Goal: Task Accomplishment & Management: Manage account settings

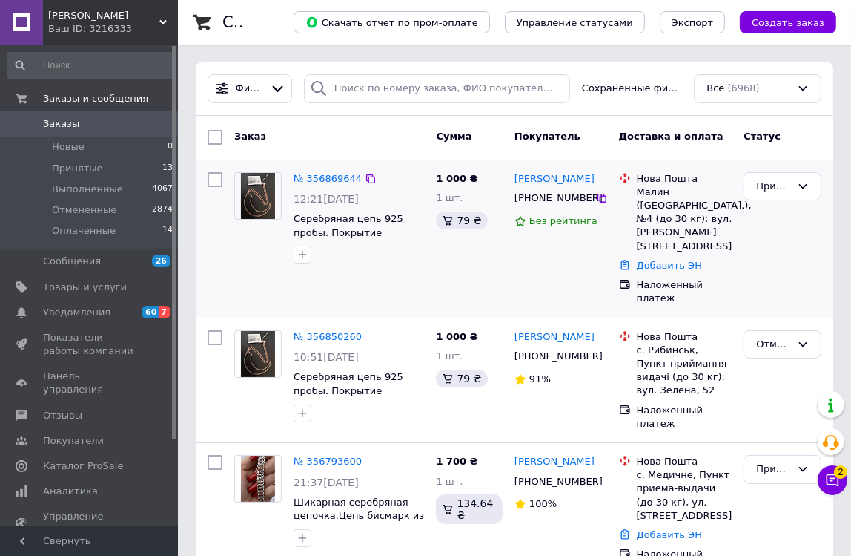
click at [530, 177] on link "[PERSON_NAME]" at bounding box center [555, 179] width 80 height 14
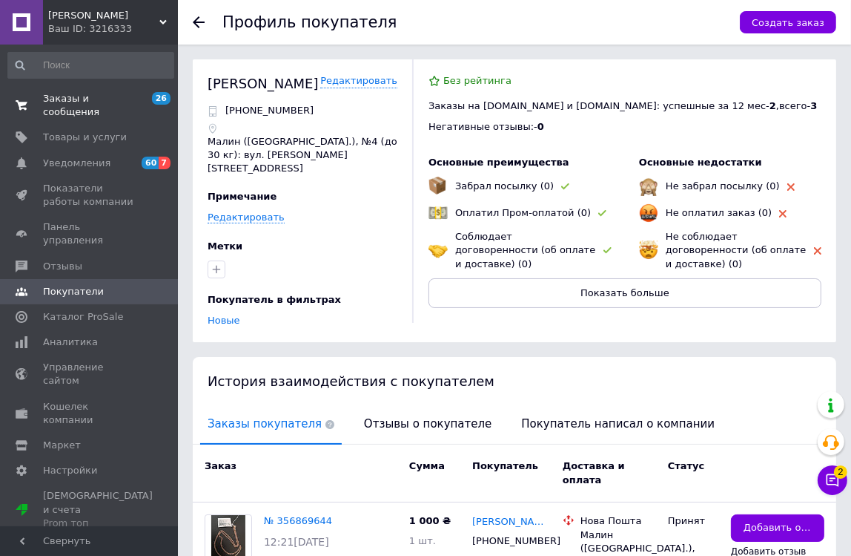
click at [106, 96] on span "Заказы и сообщения" at bounding box center [90, 105] width 94 height 27
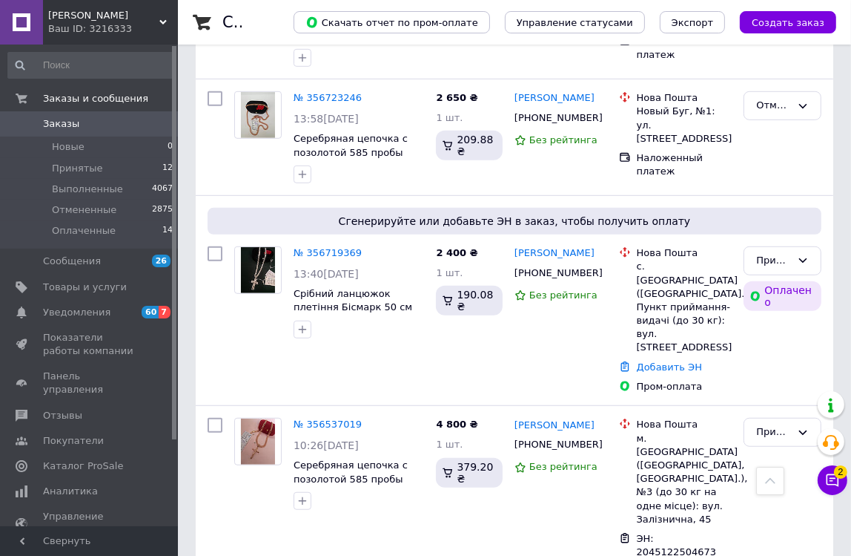
scroll to position [472, 0]
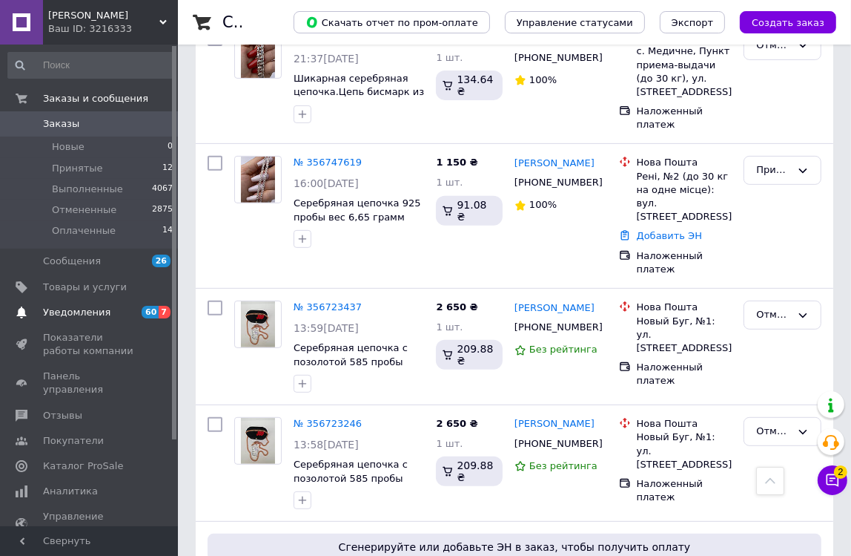
click at [90, 310] on span "Уведомления" at bounding box center [76, 312] width 67 height 13
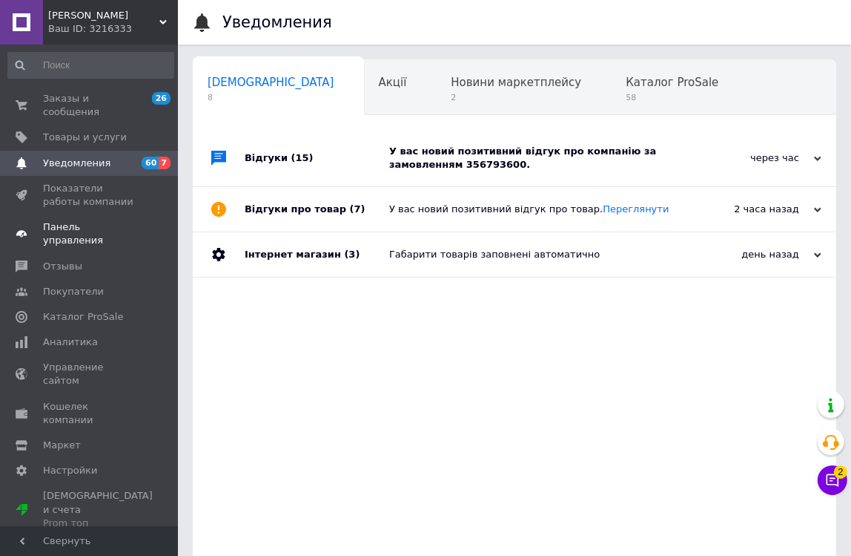
scroll to position [0, 7]
click at [58, 260] on span "Отзывы" at bounding box center [62, 266] width 39 height 13
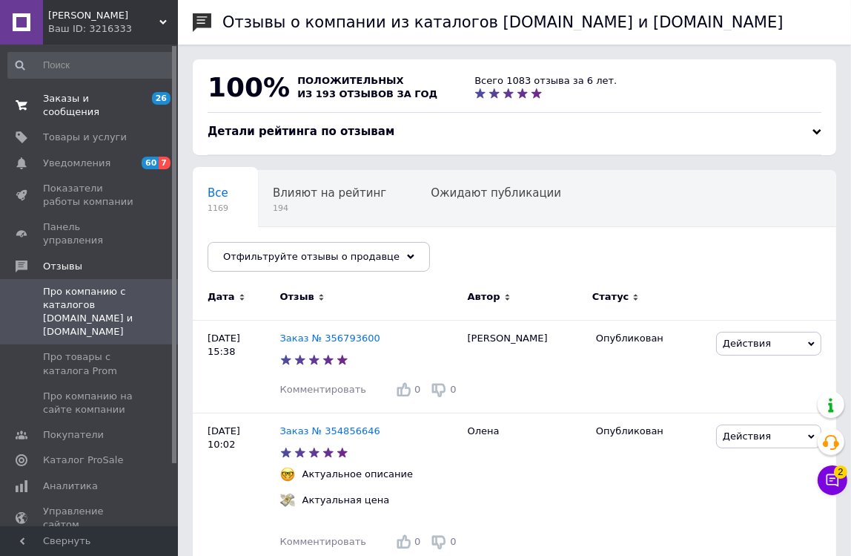
click at [79, 97] on span "Заказы и сообщения" at bounding box center [90, 105] width 94 height 27
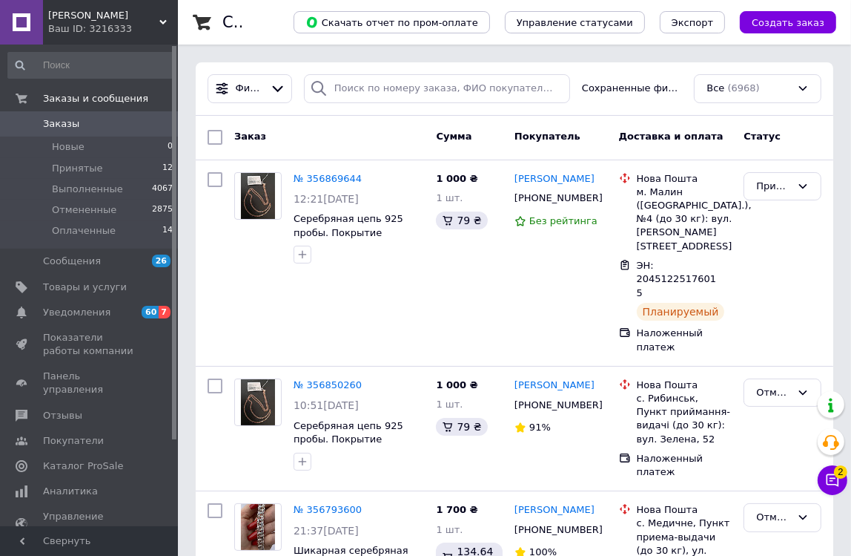
click at [162, 22] on use at bounding box center [162, 22] width 7 height 4
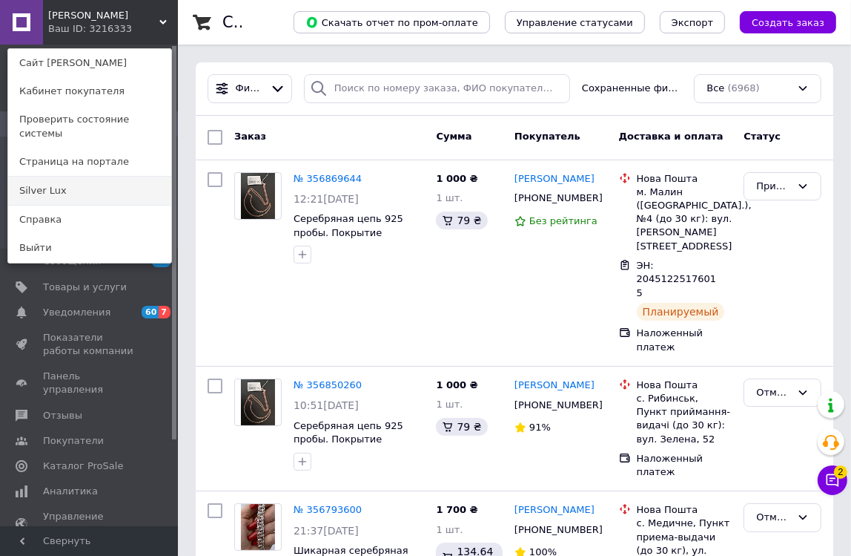
click at [50, 177] on link "Silver Lux" at bounding box center [89, 191] width 163 height 28
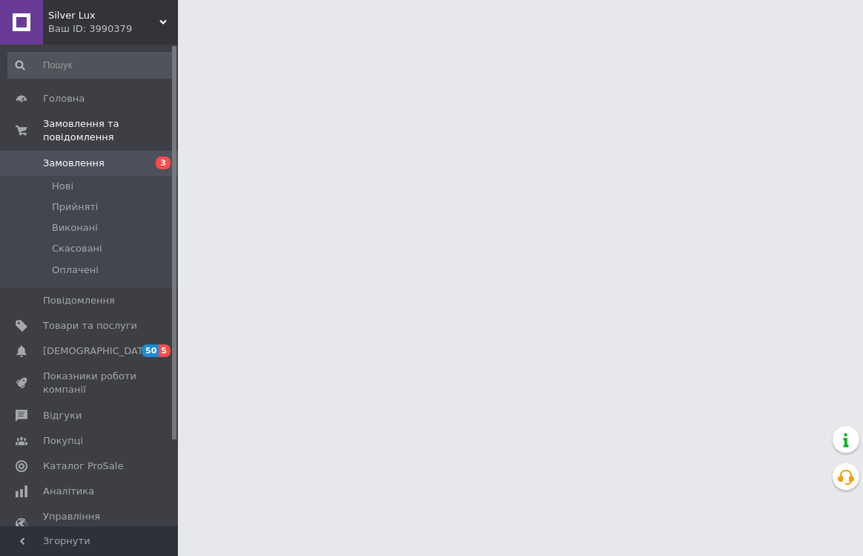
click at [66, 344] on span "[DEMOGRAPHIC_DATA]" at bounding box center [98, 350] width 110 height 13
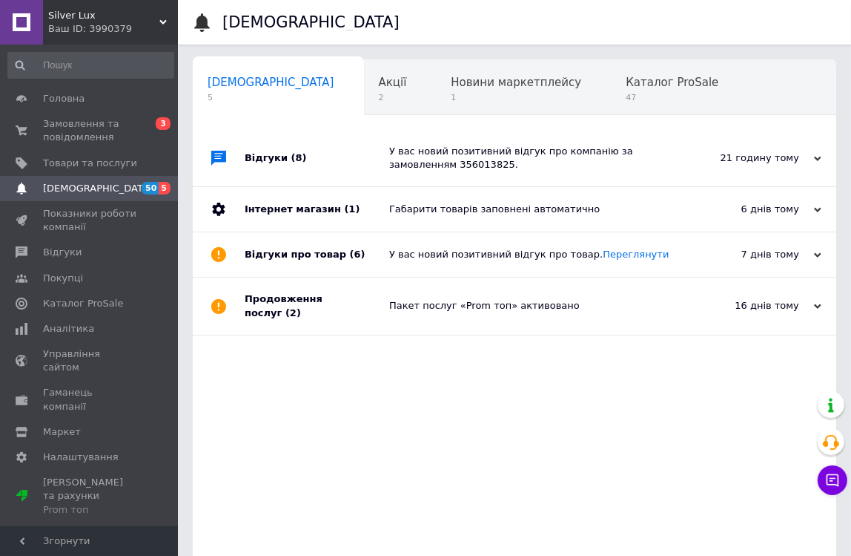
scroll to position [0, 7]
click at [69, 141] on span "Замовлення та повідомлення" at bounding box center [90, 130] width 94 height 27
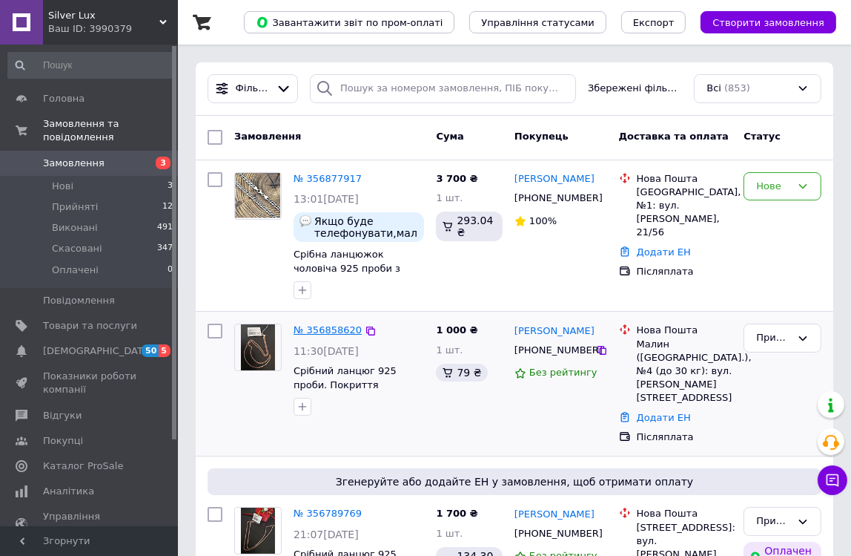
click at [335, 329] on link "№ 356858620" at bounding box center [328, 329] width 68 height 11
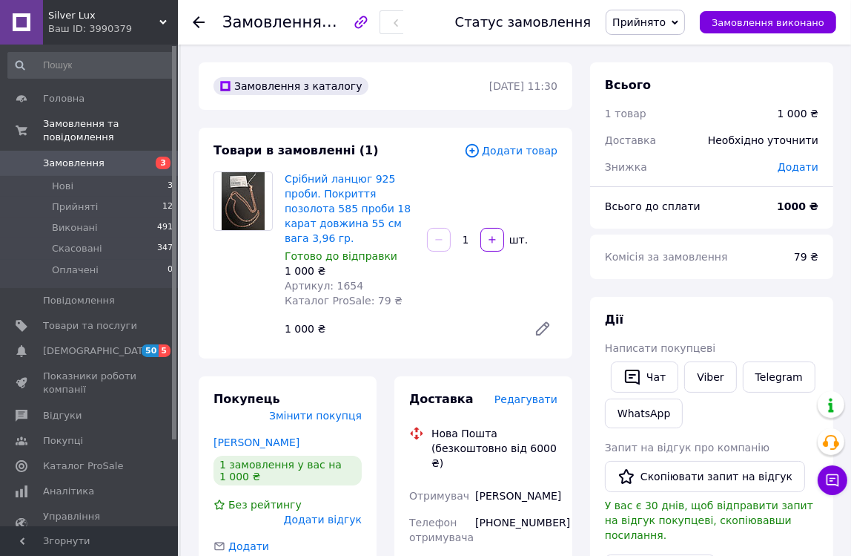
click at [65, 157] on span "Замовлення" at bounding box center [74, 163] width 62 height 13
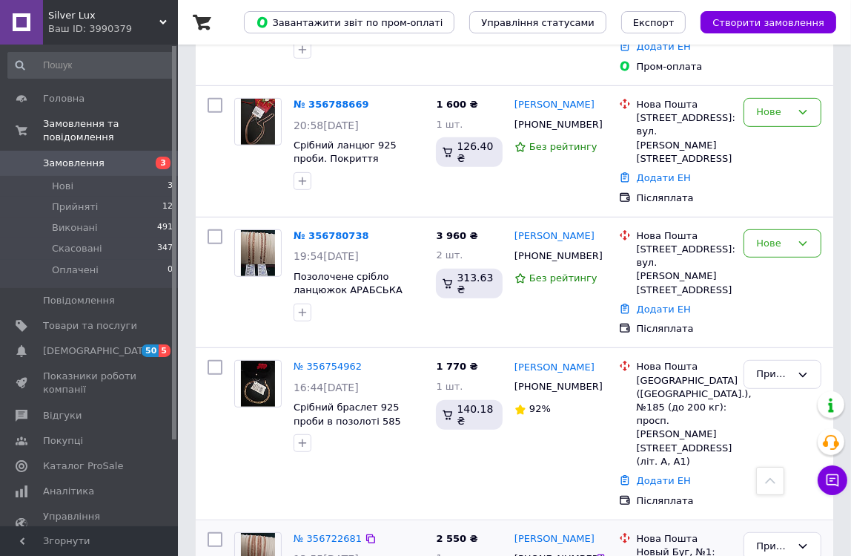
scroll to position [539, 0]
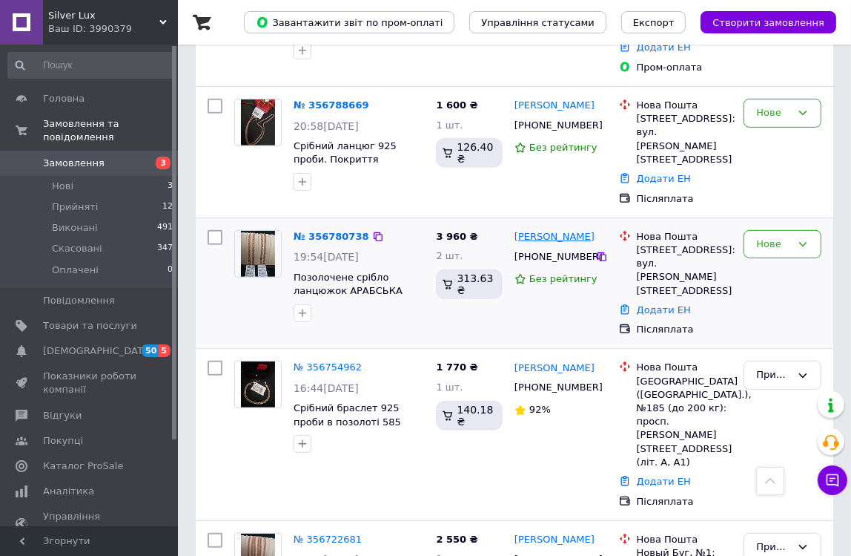
click at [544, 230] on link "Людмила Чернишова" at bounding box center [555, 237] width 80 height 14
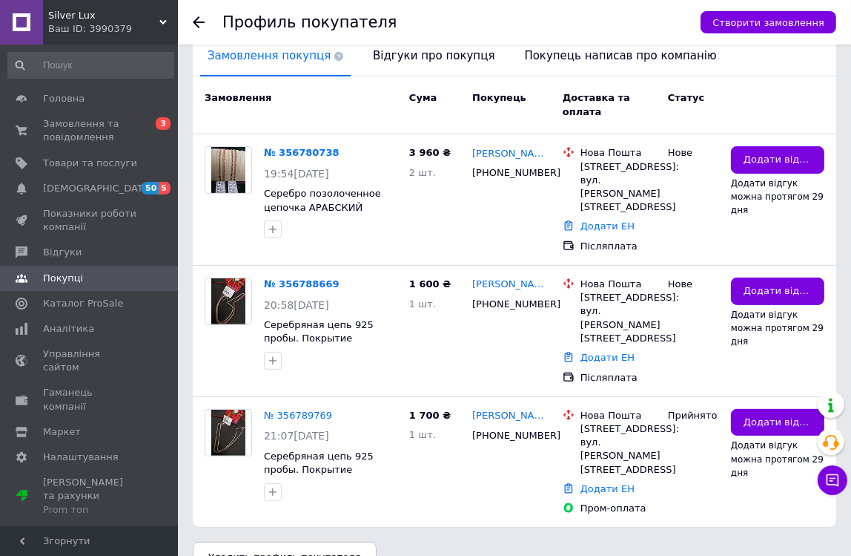
scroll to position [364, 0]
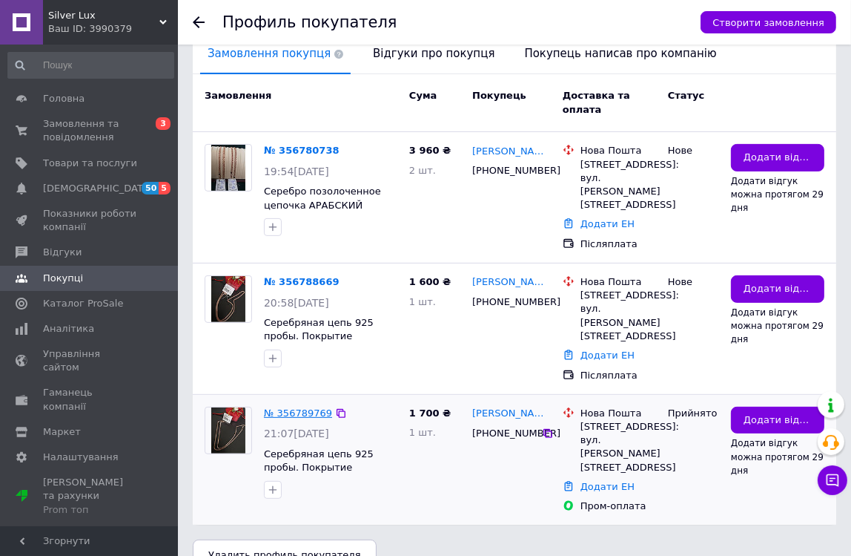
click at [303, 407] on link "№ 356789769" at bounding box center [298, 412] width 68 height 11
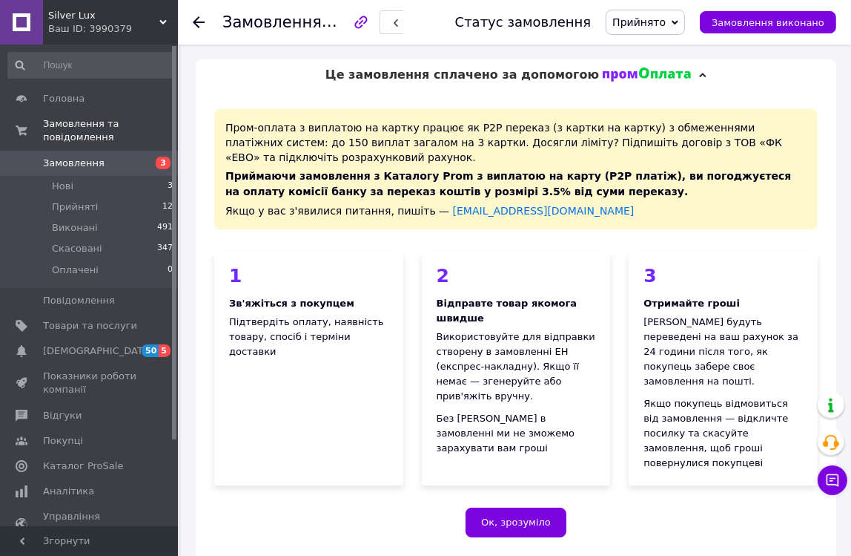
click at [50, 157] on span "Замовлення" at bounding box center [74, 163] width 62 height 13
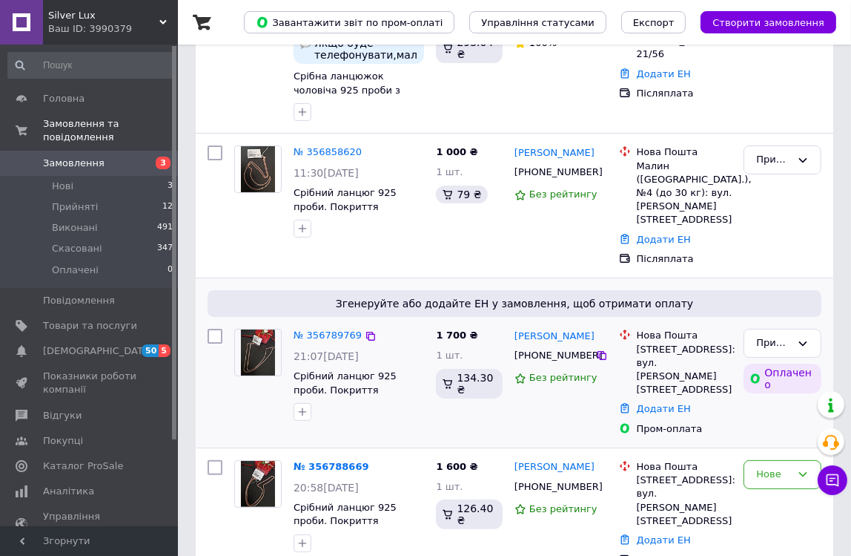
scroll to position [202, 0]
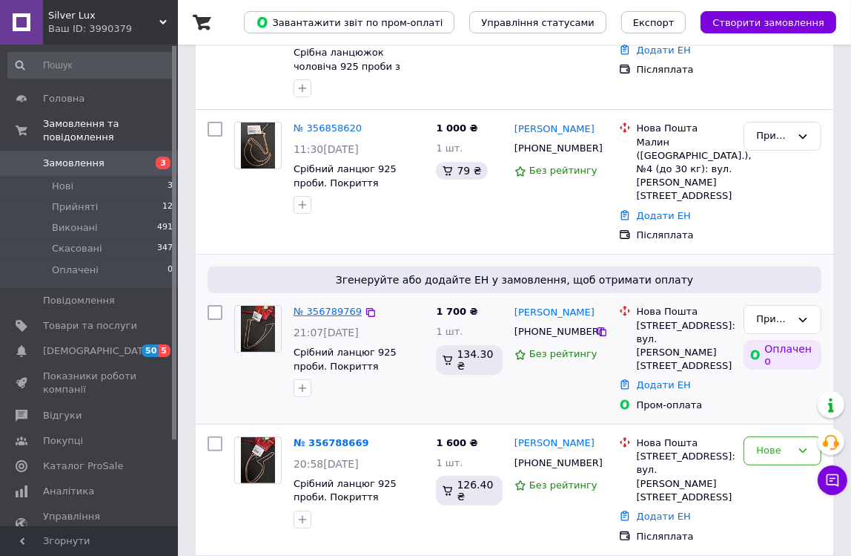
click at [326, 306] on link "№ 356789769" at bounding box center [328, 311] width 68 height 11
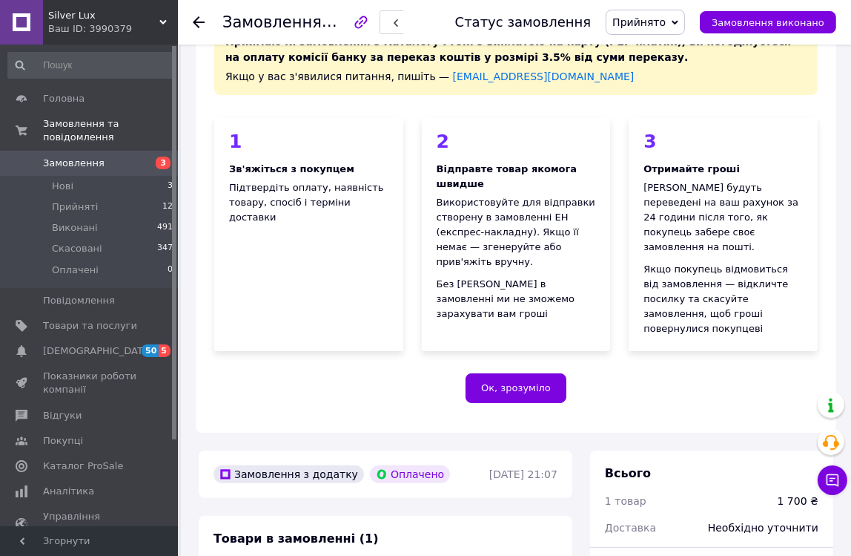
scroll to position [337, 0]
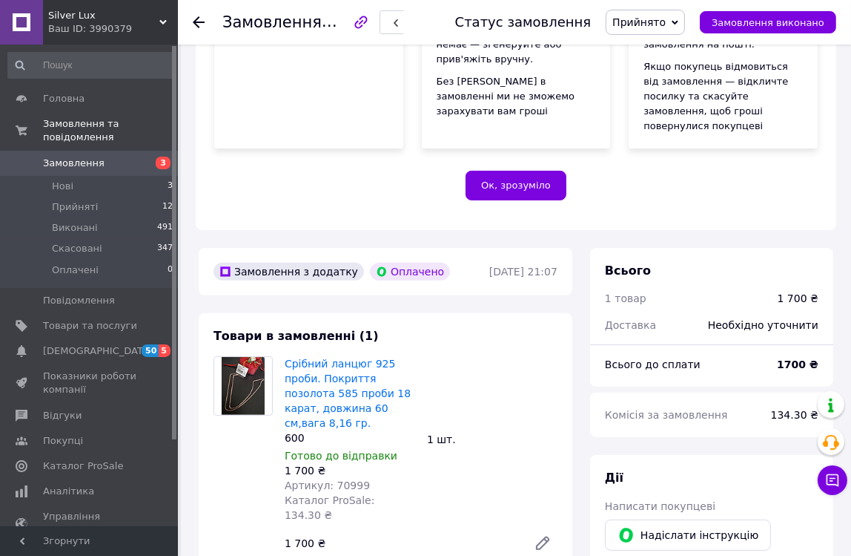
click at [61, 157] on span "Замовлення" at bounding box center [74, 163] width 62 height 13
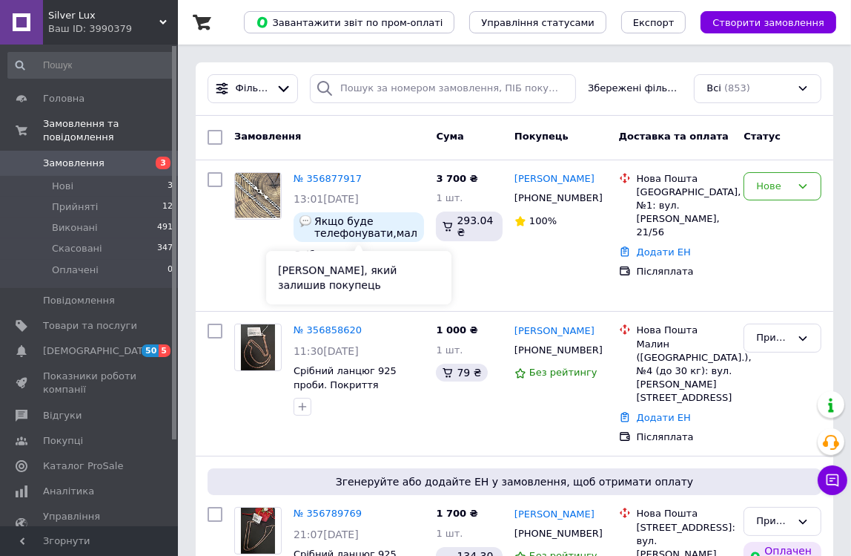
click at [164, 22] on use at bounding box center [162, 22] width 7 height 4
click at [0, 0] on link "[PERSON_NAME]" at bounding box center [0, 0] width 0 height 0
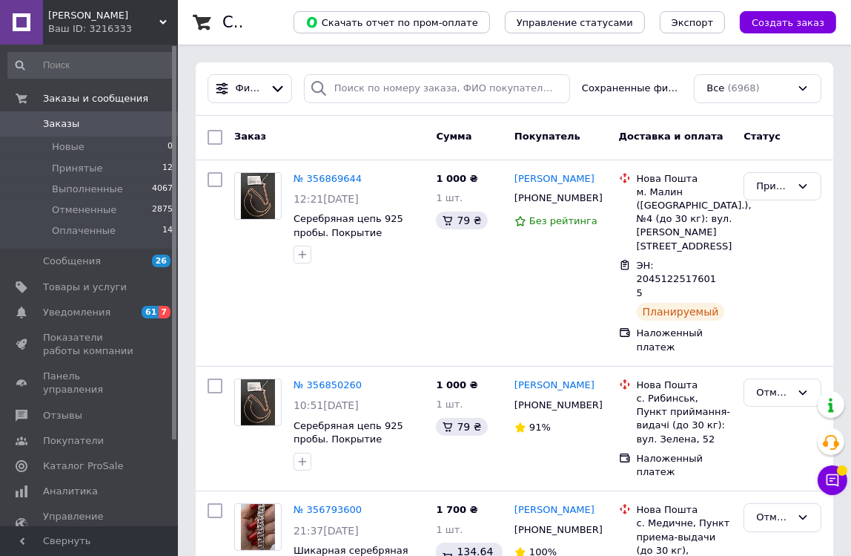
scroll to position [297, 0]
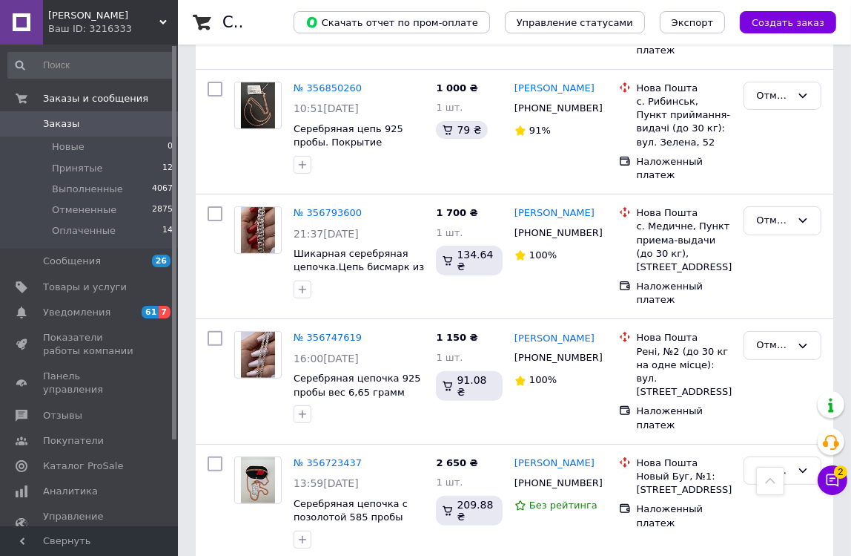
click at [571, 332] on link "Ксения Садовская" at bounding box center [555, 339] width 80 height 14
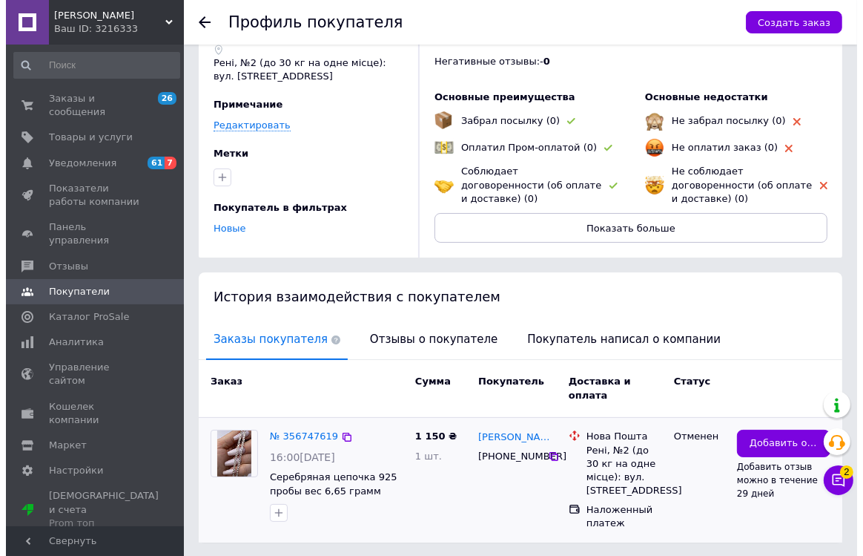
scroll to position [116, 0]
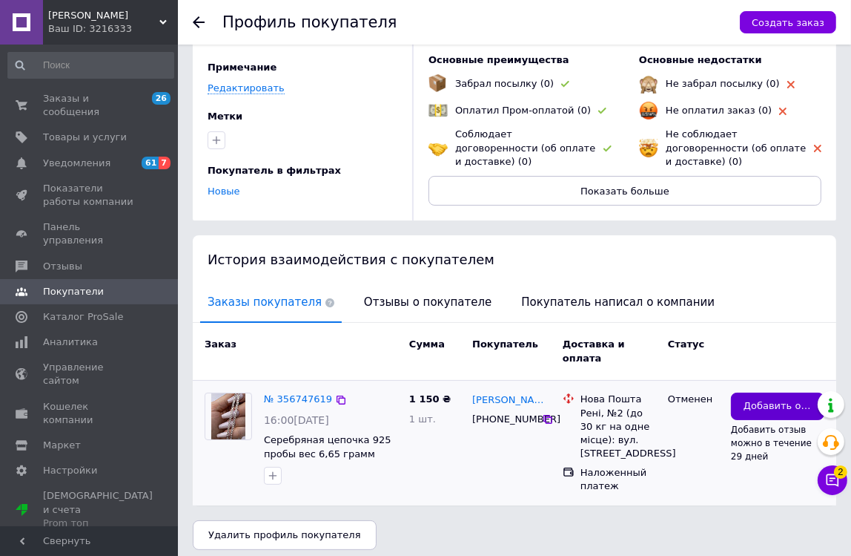
click at [745, 399] on span "Добавить отзыв" at bounding box center [778, 406] width 68 height 14
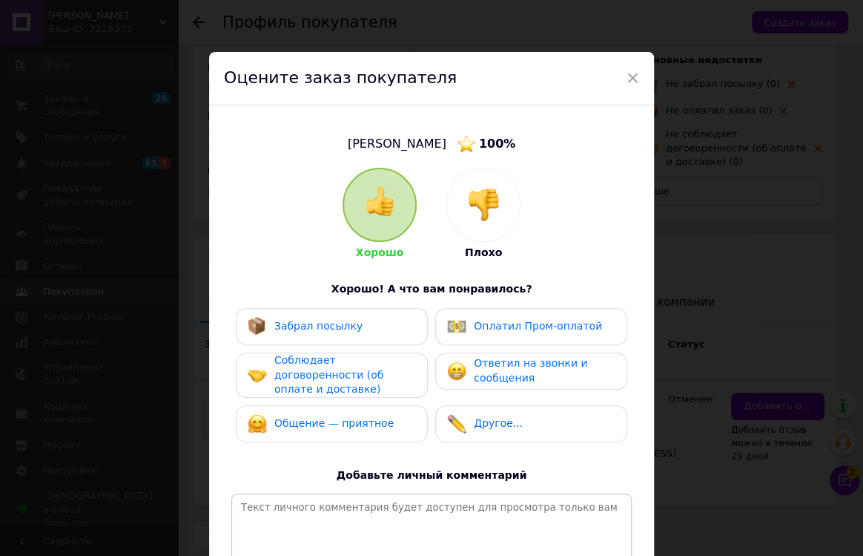
drag, startPoint x: 492, startPoint y: 205, endPoint x: 487, endPoint y: 264, distance: 59.6
click at [492, 206] on img at bounding box center [483, 204] width 33 height 33
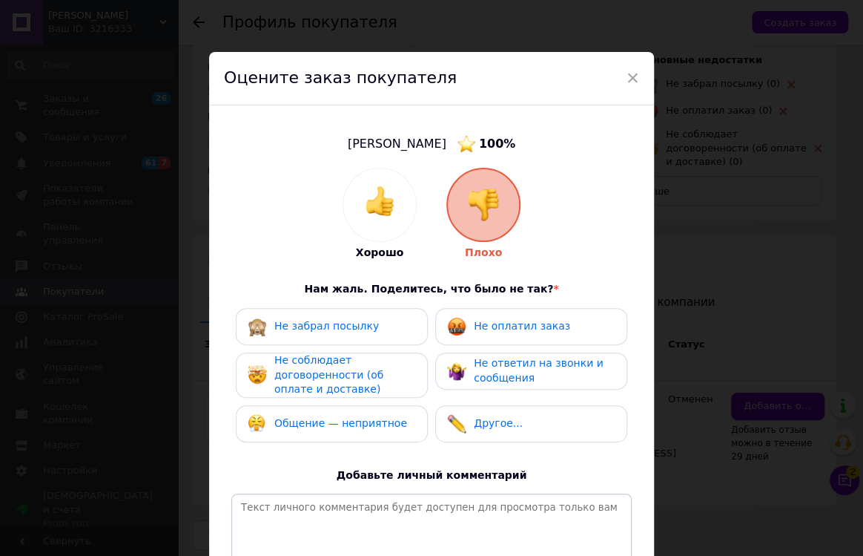
click at [378, 368] on span "Не соблюдает договоренности (об оплате и доставке)" at bounding box center [328, 374] width 109 height 41
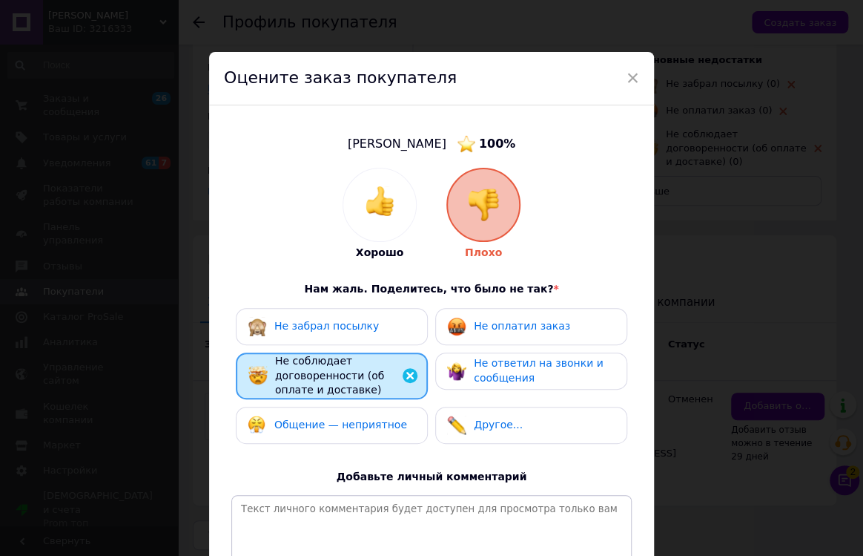
drag, startPoint x: 380, startPoint y: 434, endPoint x: 453, endPoint y: 426, distance: 73.9
click at [380, 432] on div "Общение — неприятное" at bounding box center [332, 424] width 192 height 37
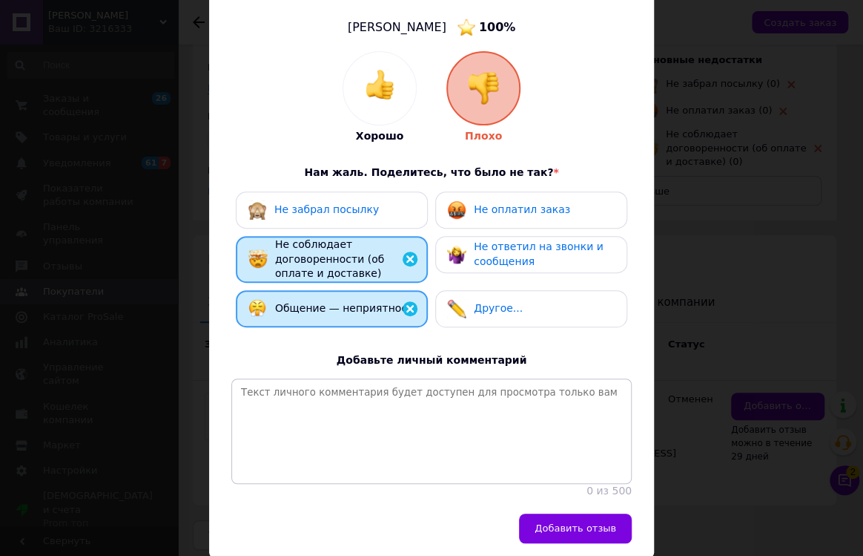
scroll to position [188, 0]
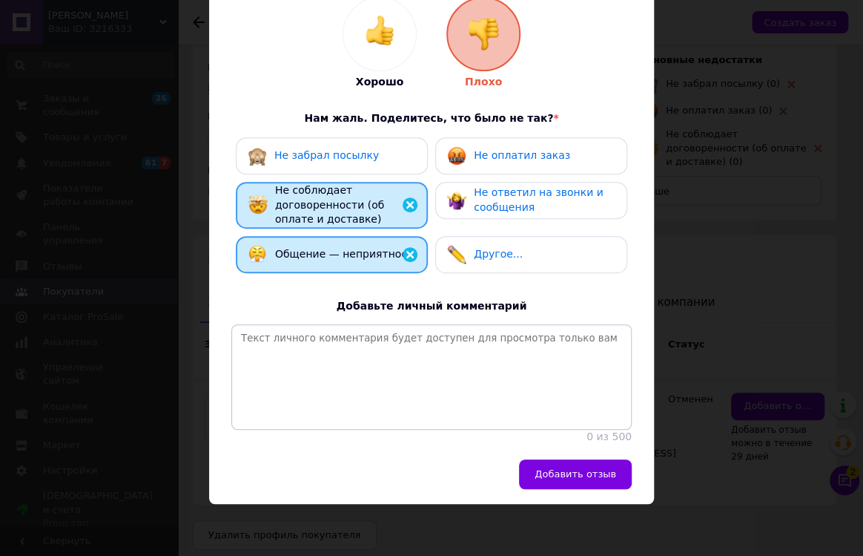
drag, startPoint x: 560, startPoint y: 469, endPoint x: 573, endPoint y: 444, distance: 27.5
click at [559, 469] on span "Добавить отзыв" at bounding box center [576, 473] width 82 height 11
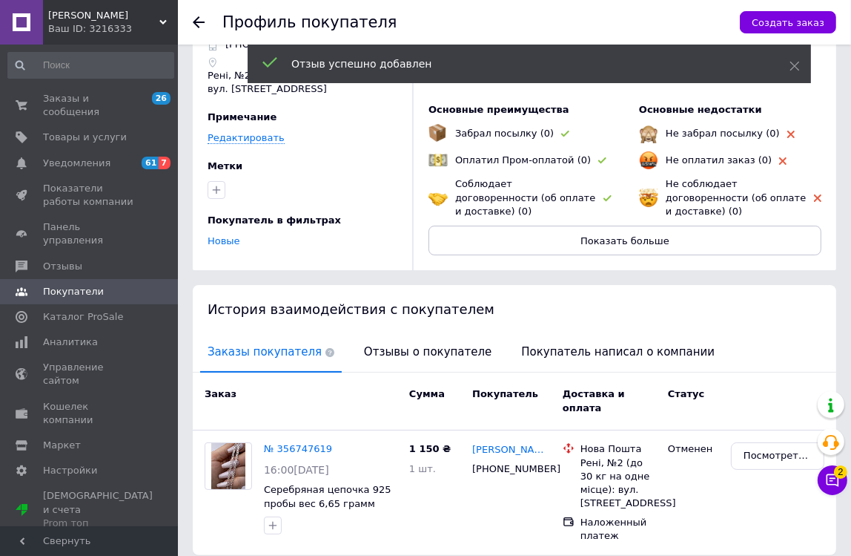
scroll to position [0, 0]
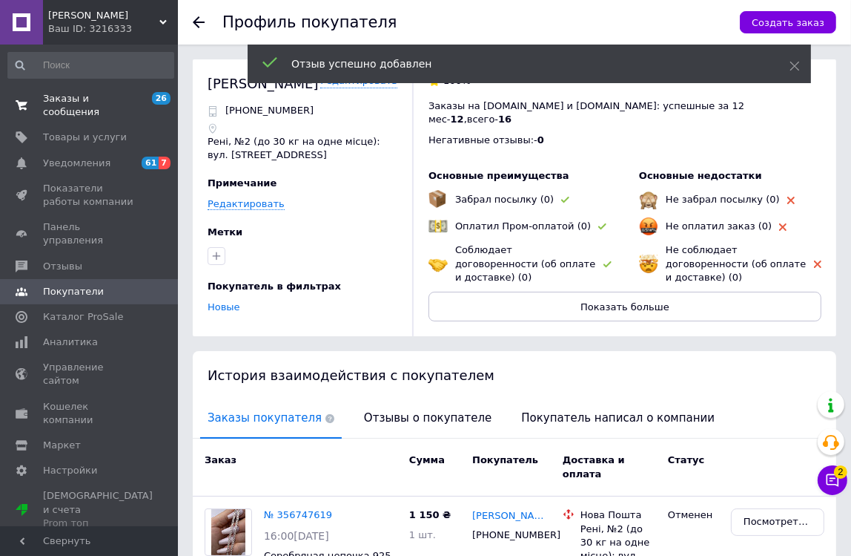
click at [109, 96] on span "Заказы и сообщения" at bounding box center [90, 105] width 94 height 27
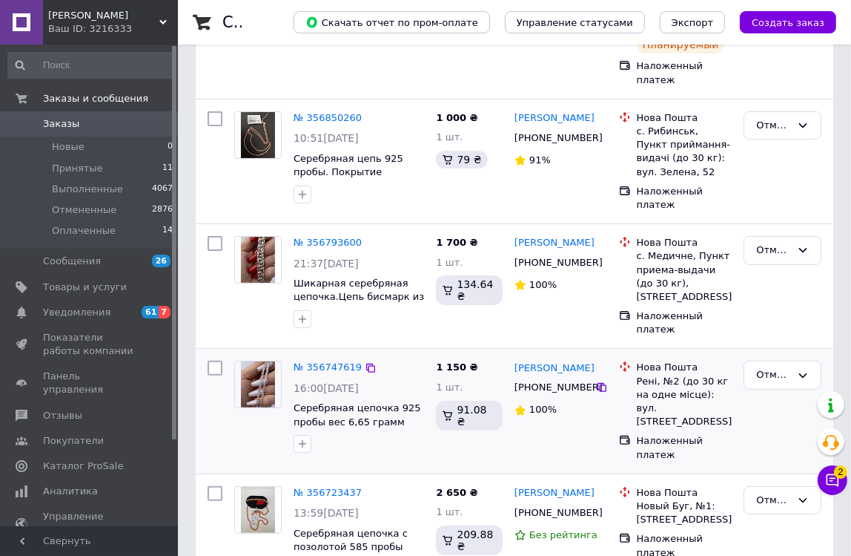
scroll to position [269, 0]
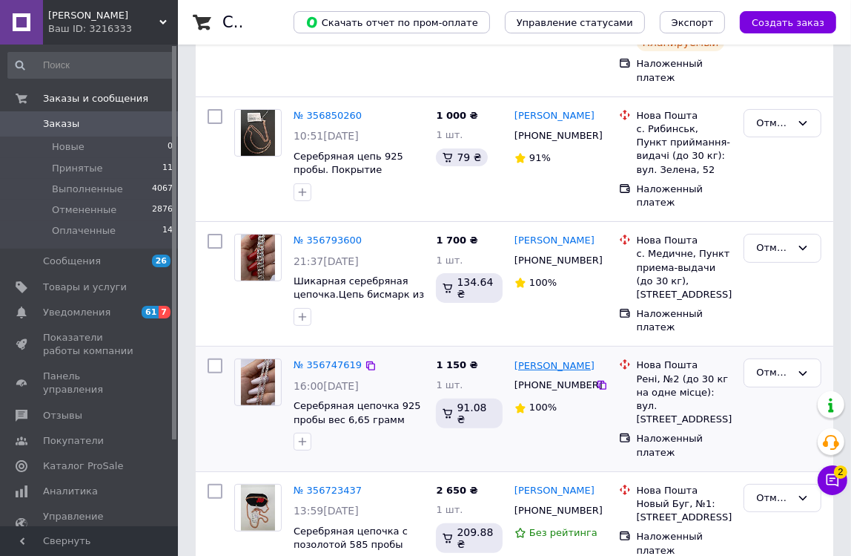
click at [560, 359] on link "[PERSON_NAME]" at bounding box center [555, 366] width 80 height 14
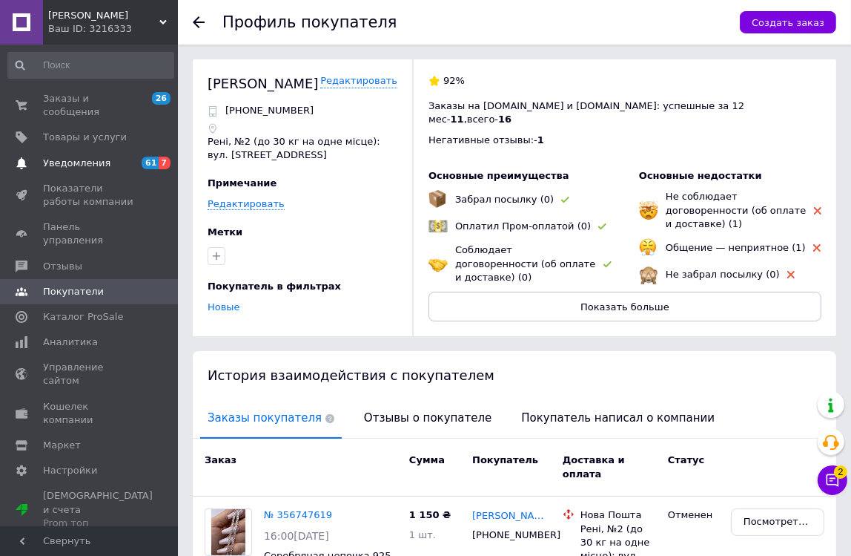
click at [76, 157] on span "Уведомления" at bounding box center [76, 163] width 67 height 13
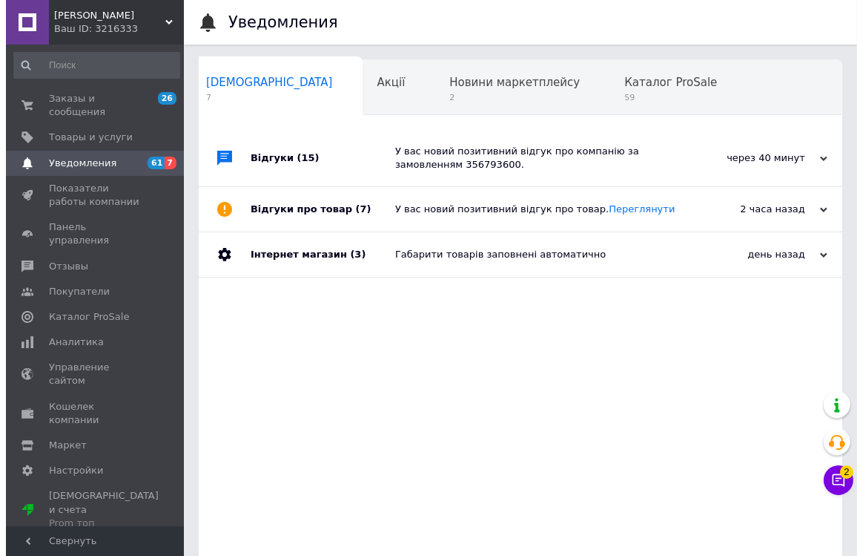
scroll to position [0, 7]
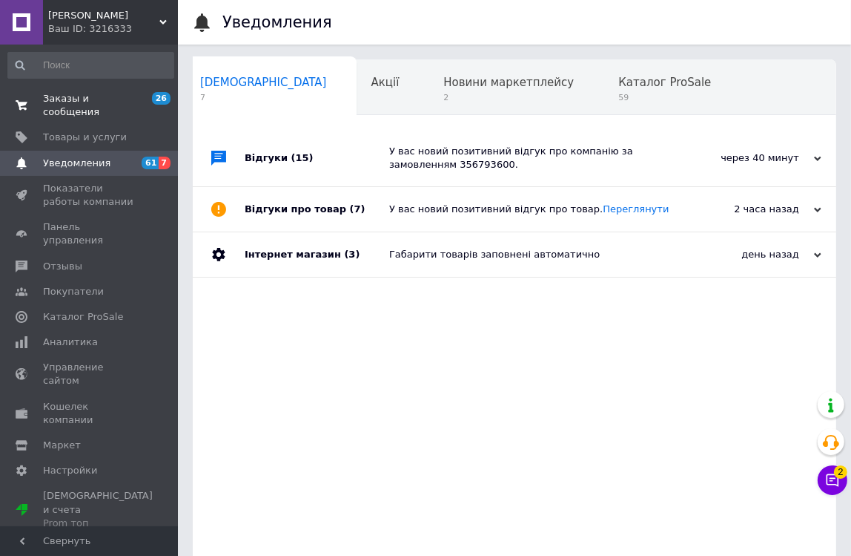
click at [101, 101] on span "Заказы и сообщения" at bounding box center [90, 105] width 94 height 27
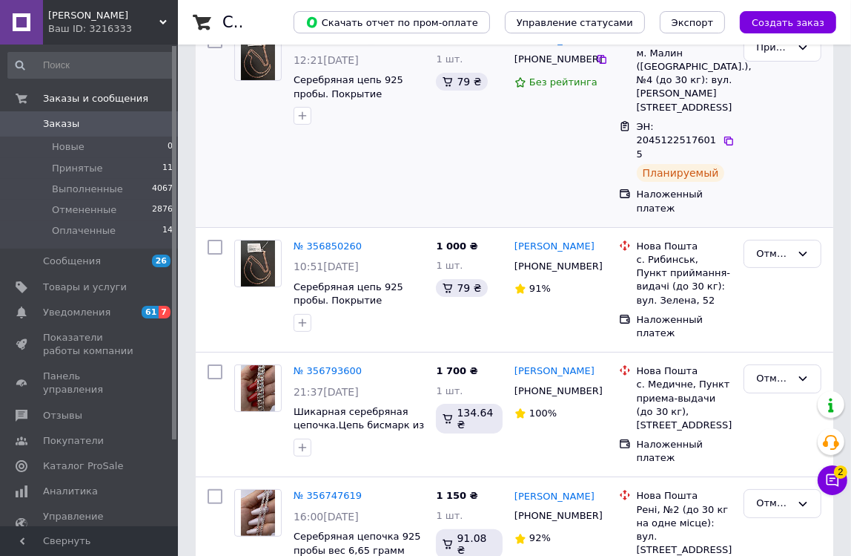
scroll to position [202, 0]
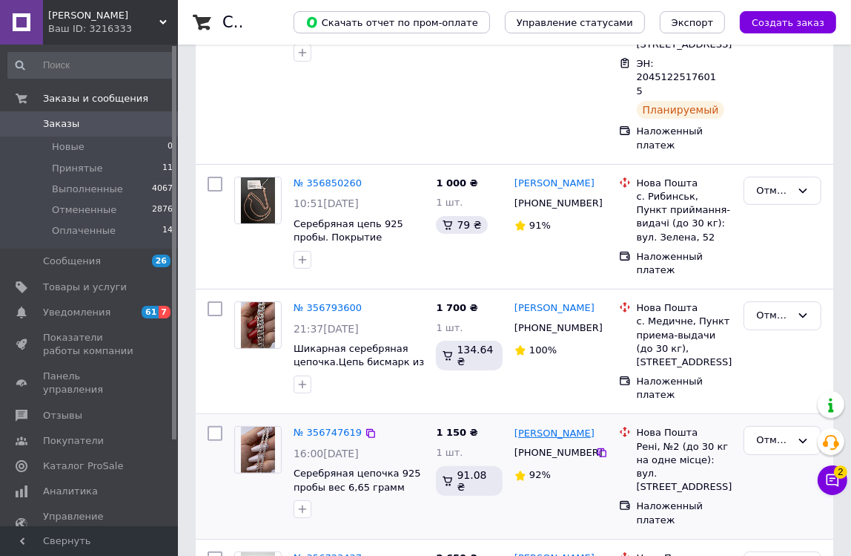
click at [545, 426] on link "[PERSON_NAME]" at bounding box center [555, 433] width 80 height 14
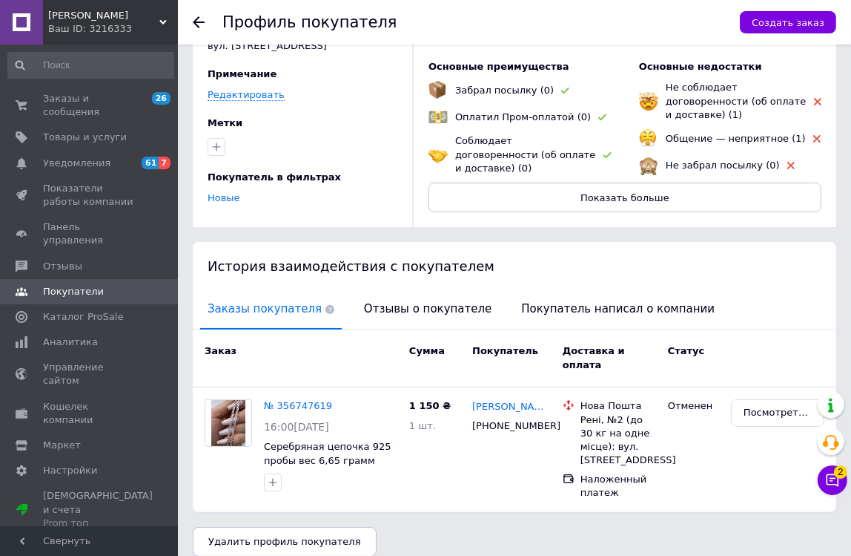
scroll to position [116, 0]
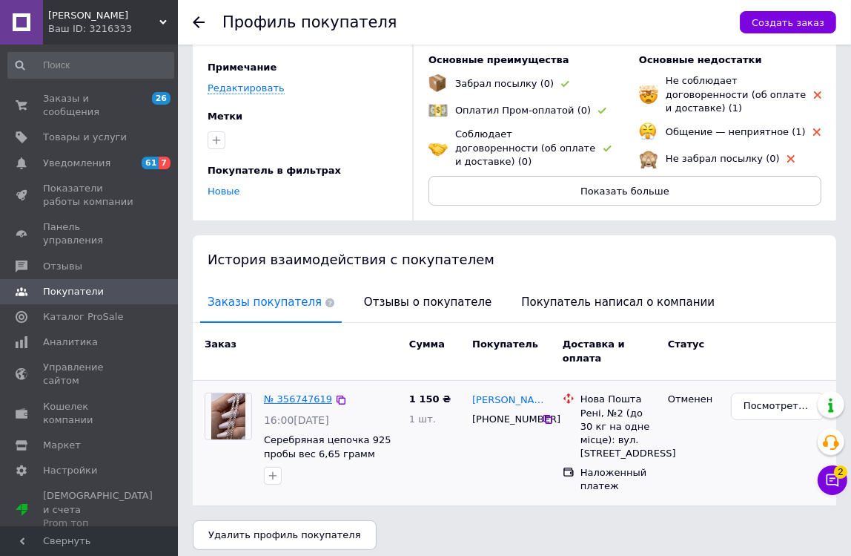
click at [317, 393] on link "№ 356747619" at bounding box center [298, 398] width 68 height 11
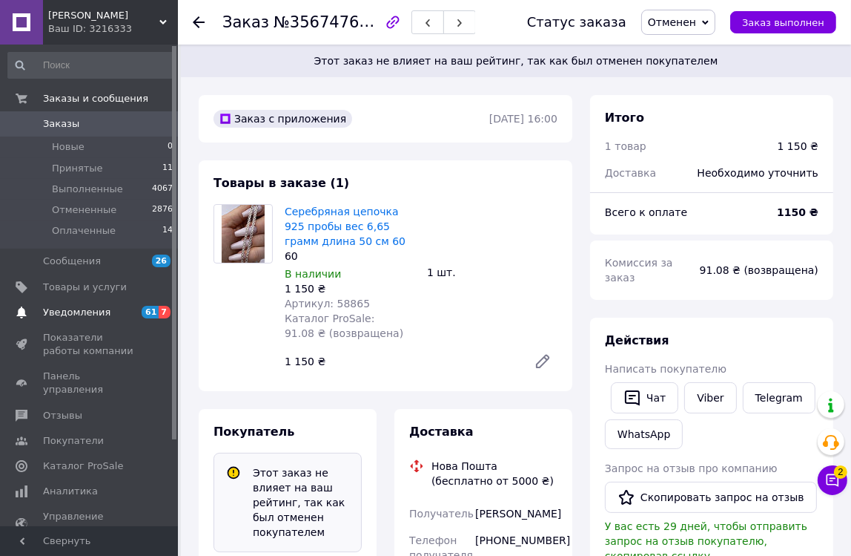
click at [74, 312] on span "Уведомления" at bounding box center [76, 312] width 67 height 13
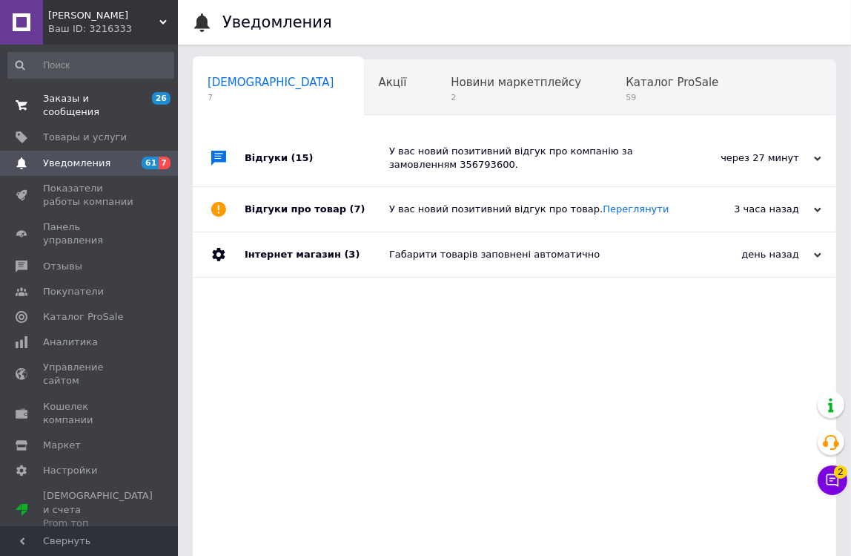
scroll to position [0, 7]
click at [74, 260] on span "Отзывы" at bounding box center [62, 266] width 39 height 13
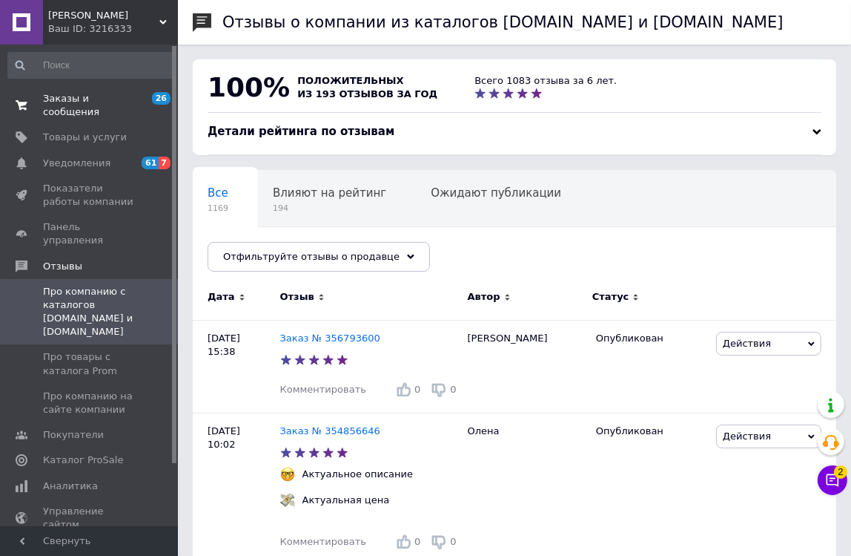
click at [100, 90] on link "Заказы и сообщения 26 0" at bounding box center [91, 105] width 182 height 39
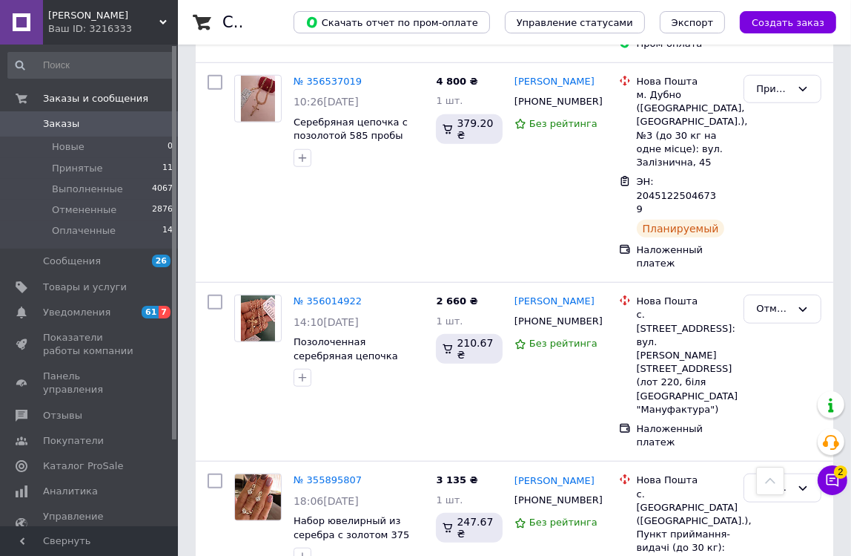
scroll to position [404, 0]
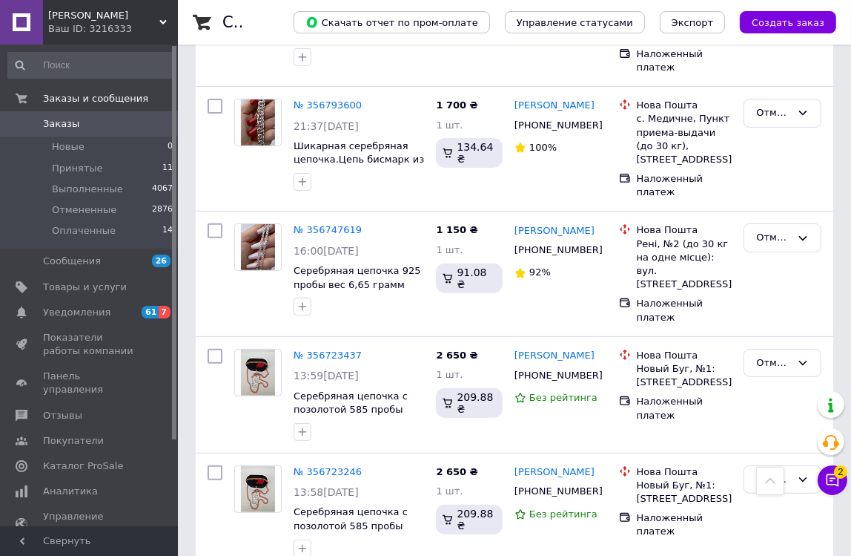
click at [162, 22] on use at bounding box center [162, 22] width 7 height 4
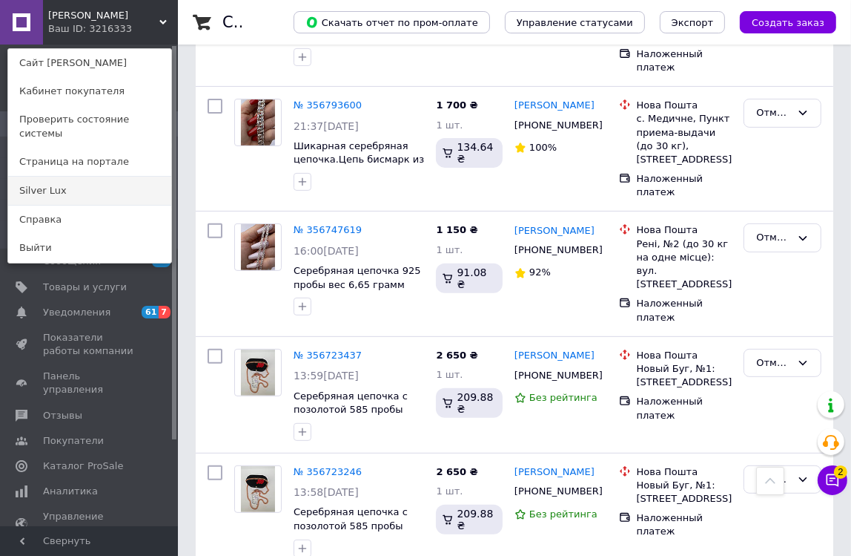
click at [44, 177] on link "Silver Lux" at bounding box center [89, 191] width 163 height 28
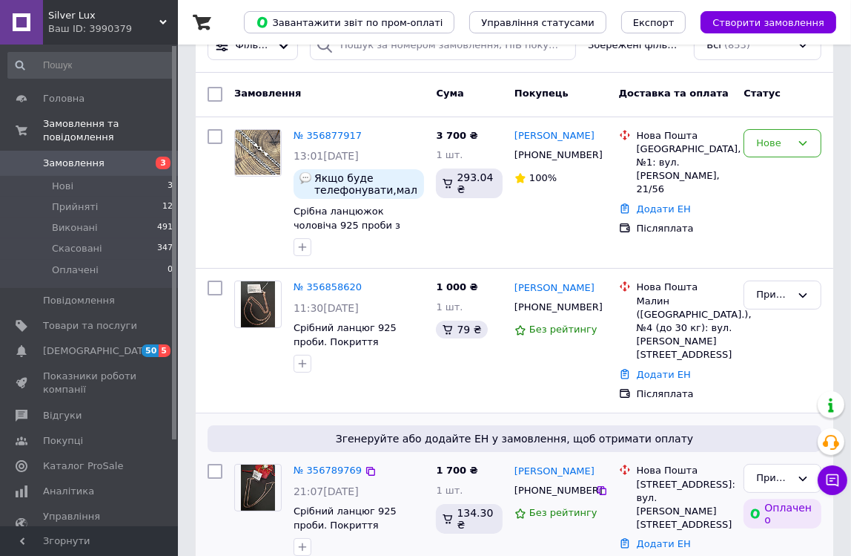
scroll to position [134, 0]
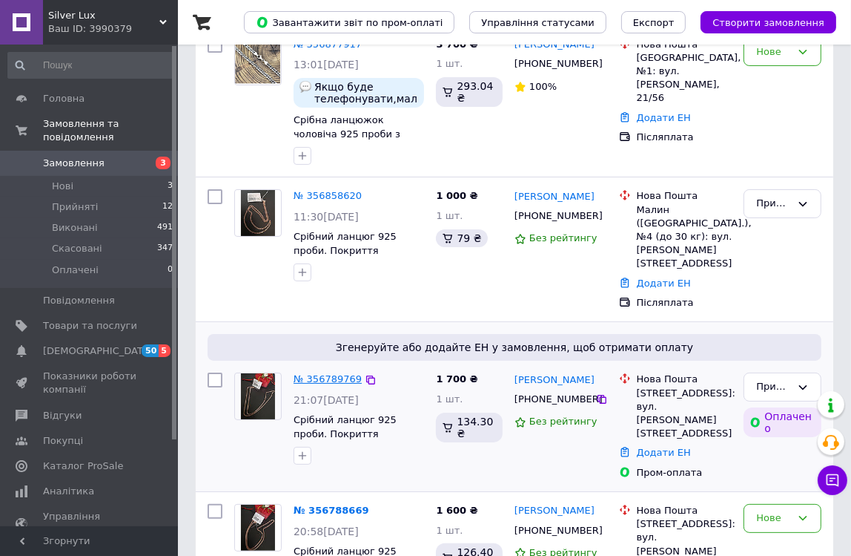
click at [330, 373] on link "№ 356789769" at bounding box center [328, 378] width 68 height 11
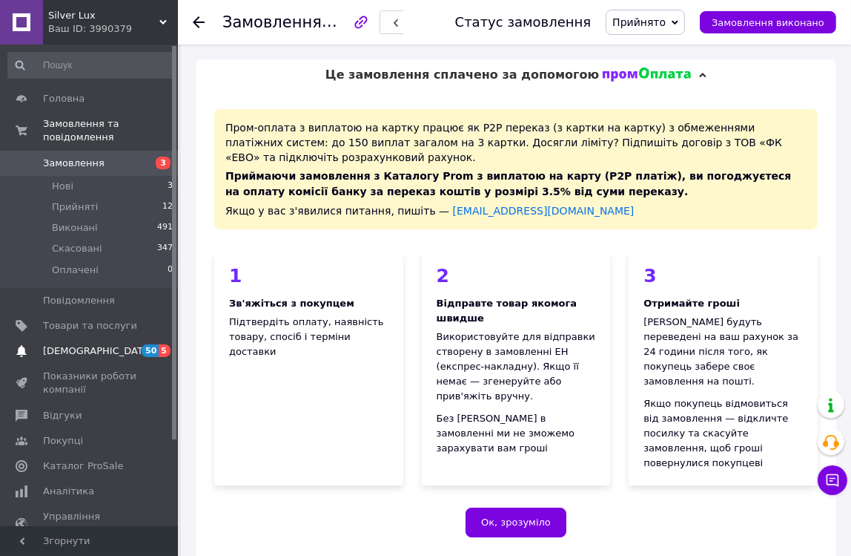
click at [82, 344] on span "[DEMOGRAPHIC_DATA]" at bounding box center [98, 350] width 110 height 13
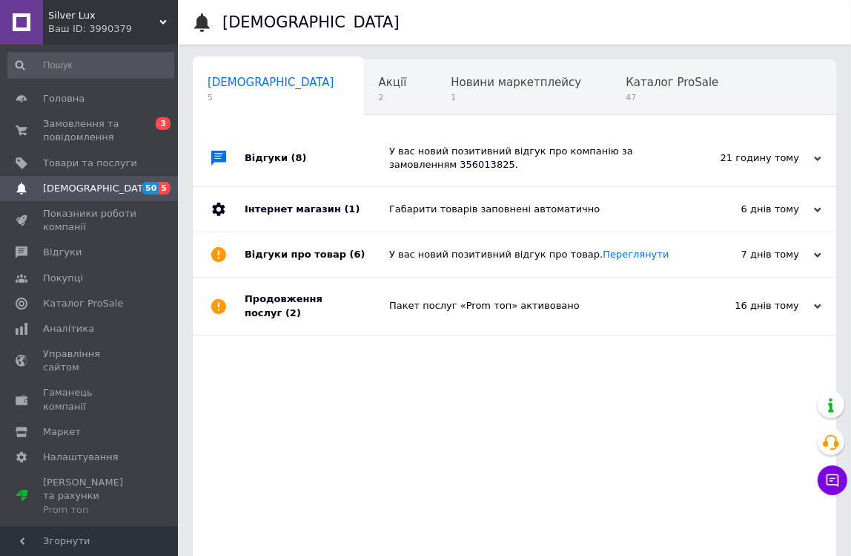
scroll to position [0, 7]
click at [99, 127] on span "Замовлення та повідомлення" at bounding box center [90, 130] width 94 height 27
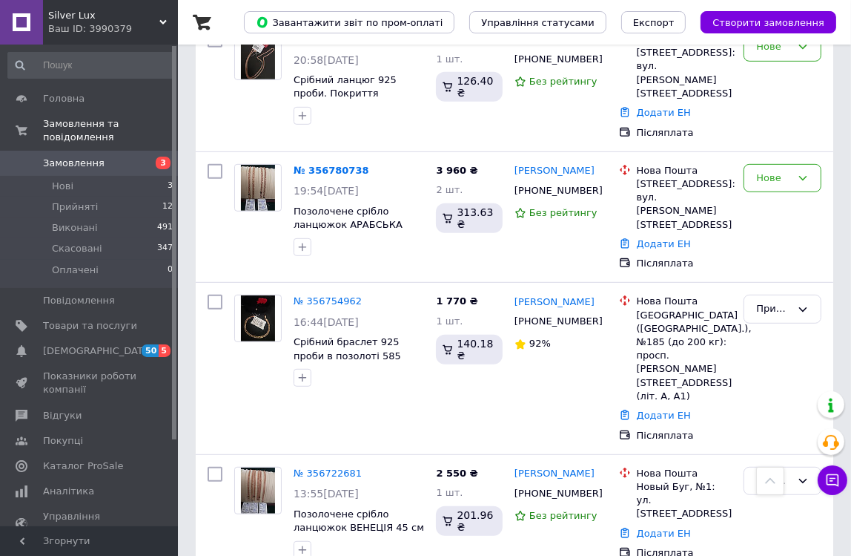
scroll to position [607, 0]
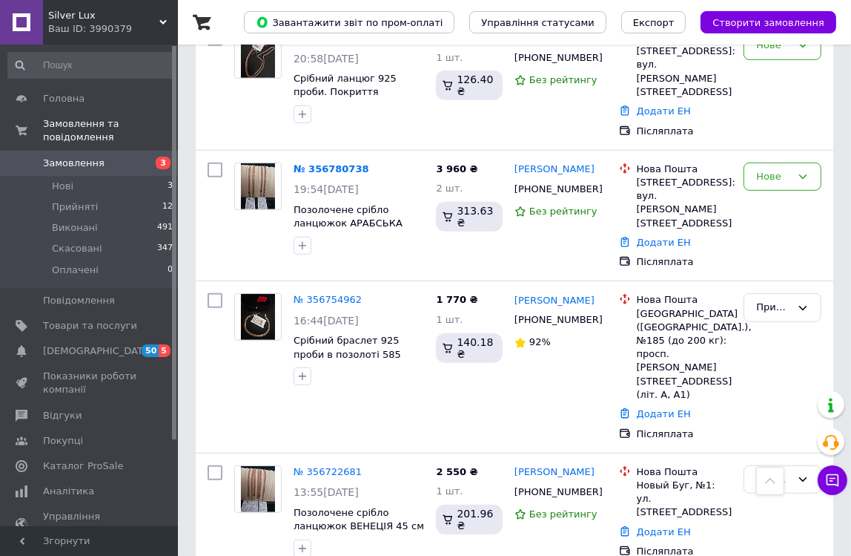
click at [159, 22] on icon at bounding box center [162, 22] width 7 height 7
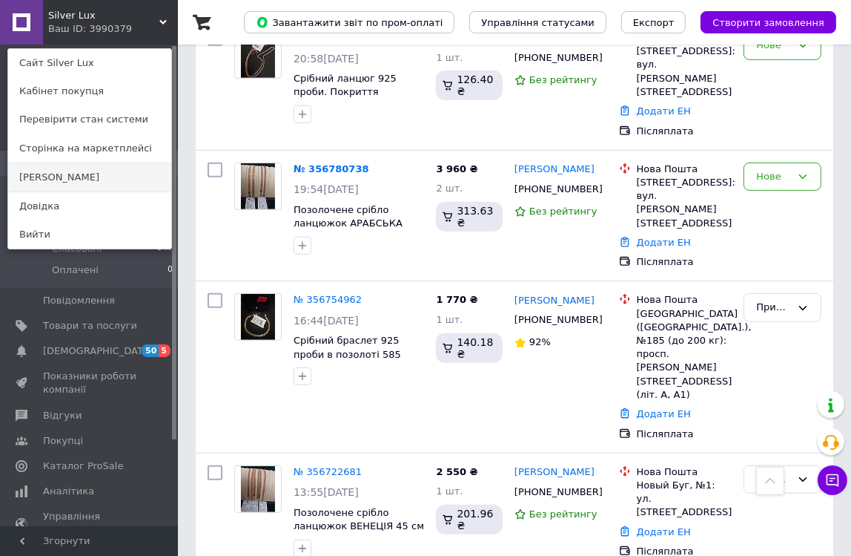
click at [54, 171] on link "[PERSON_NAME]" at bounding box center [89, 177] width 163 height 28
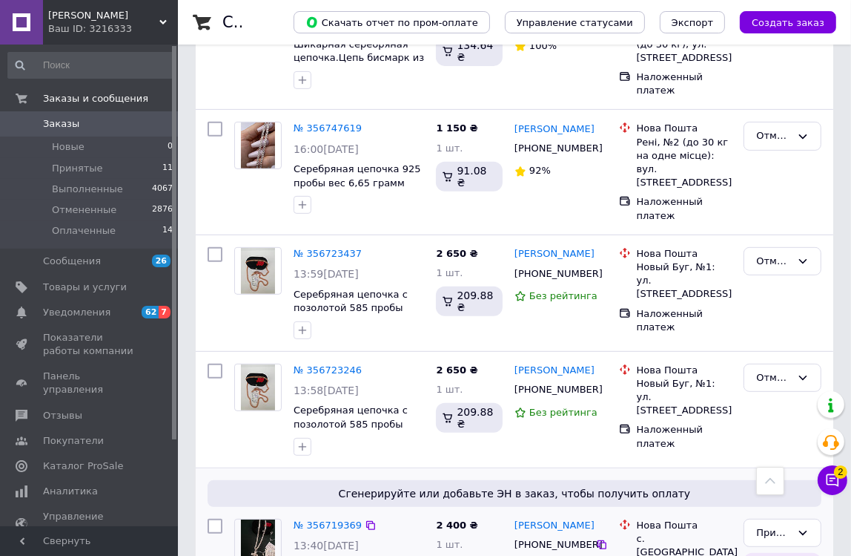
scroll to position [607, 0]
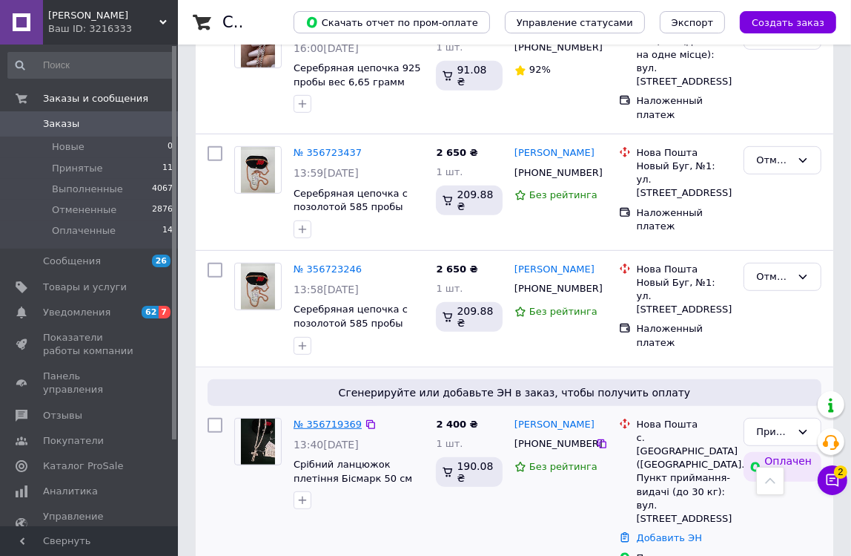
click at [333, 418] on link "№ 356719369" at bounding box center [328, 423] width 68 height 11
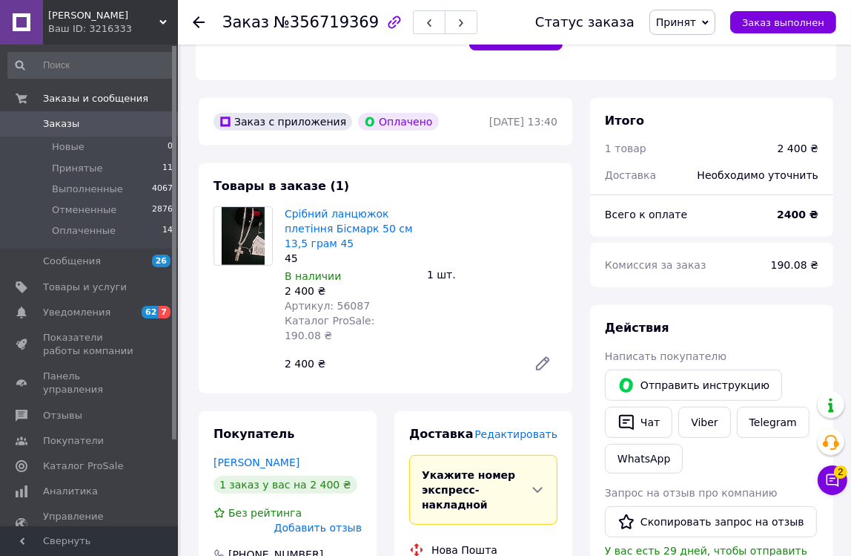
scroll to position [404, 0]
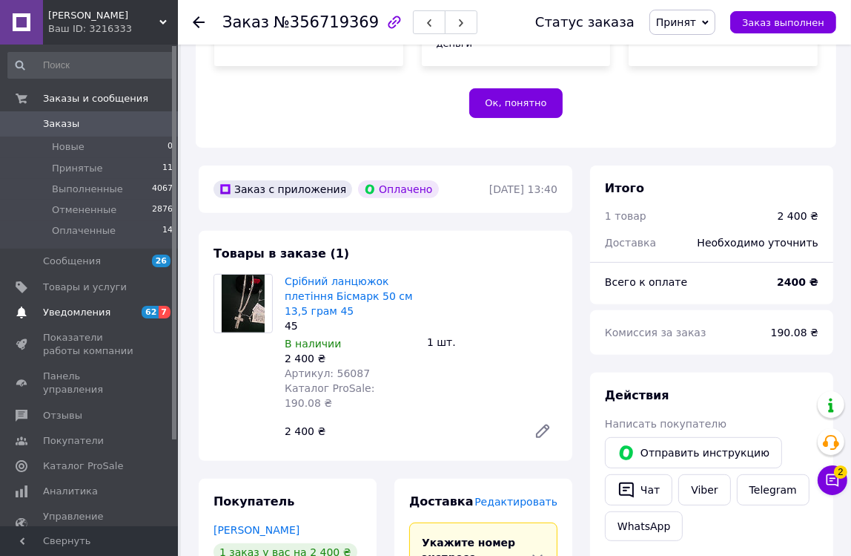
click at [56, 314] on span "Уведомления" at bounding box center [76, 312] width 67 height 13
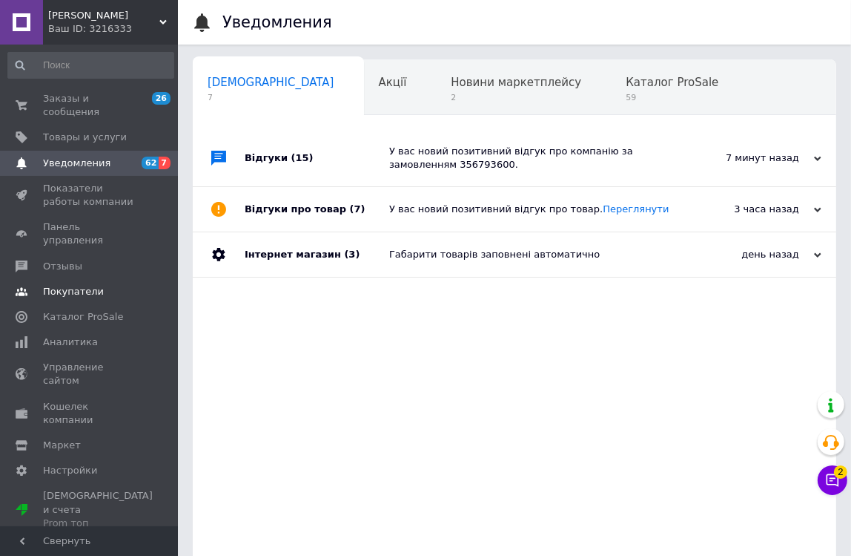
scroll to position [0, 7]
click at [48, 254] on link "Отзывы" at bounding box center [91, 266] width 182 height 25
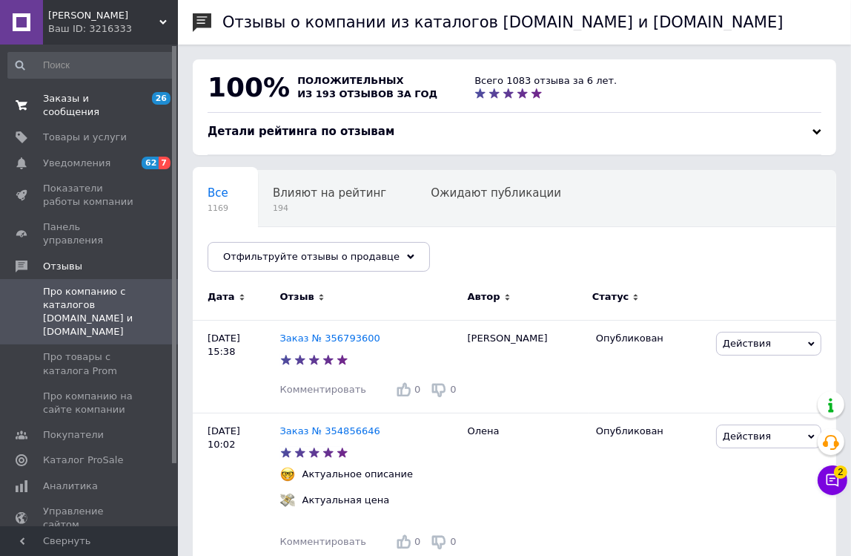
click at [76, 100] on span "Заказы и сообщения" at bounding box center [90, 105] width 94 height 27
